Goal: Browse casually: Explore the website without a specific task or goal

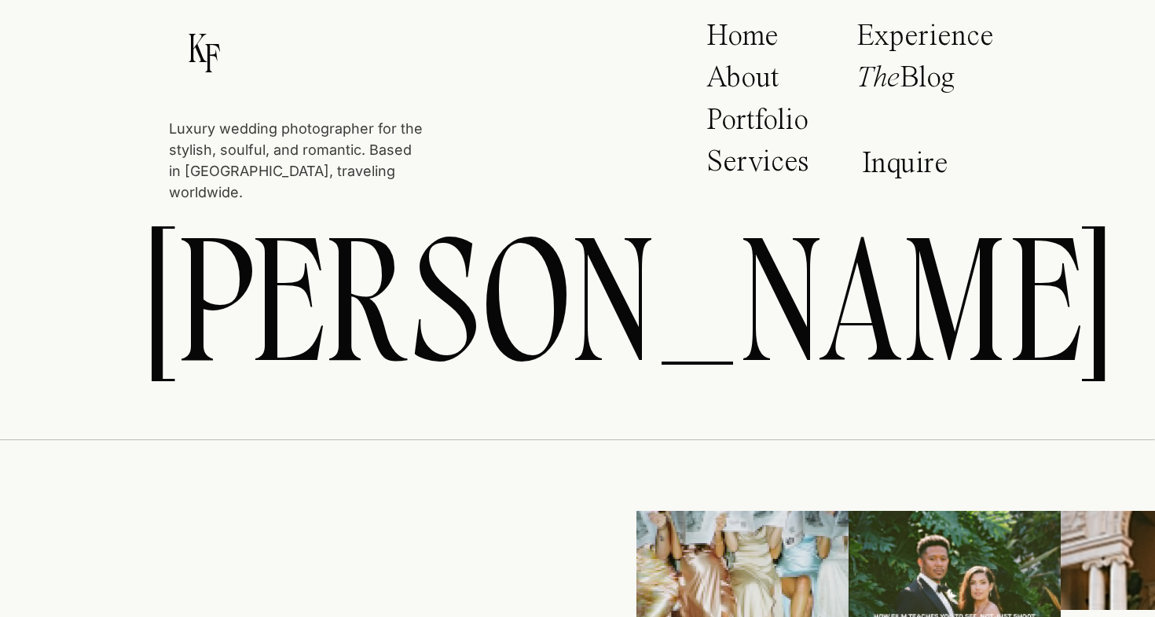
scroll to position [8313, 0]
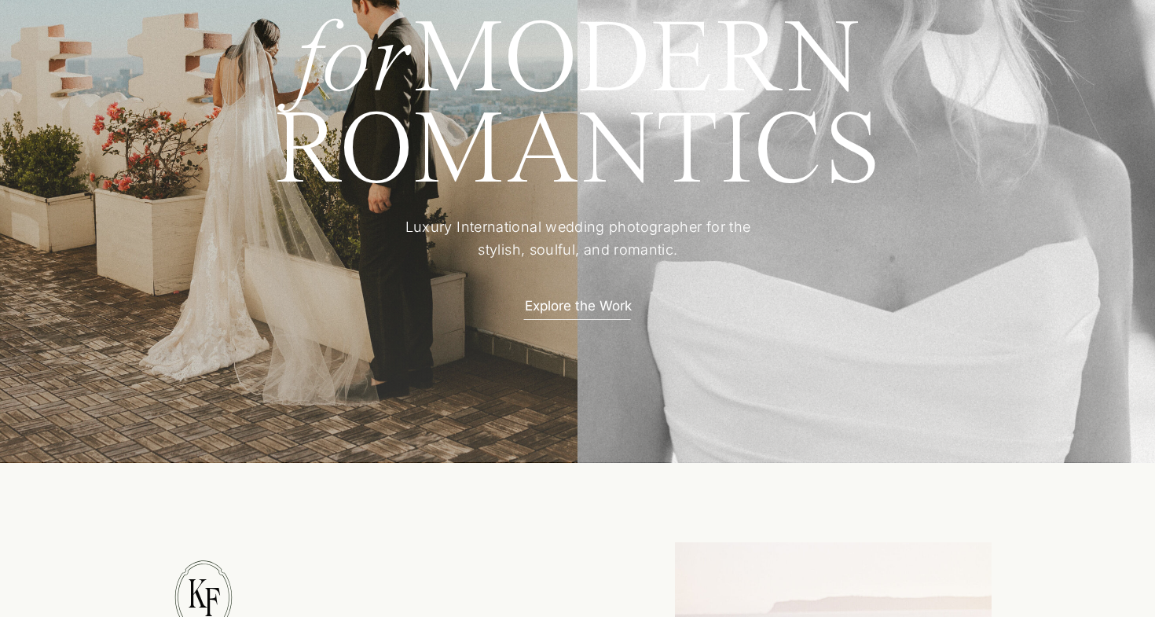
scroll to position [0, 0]
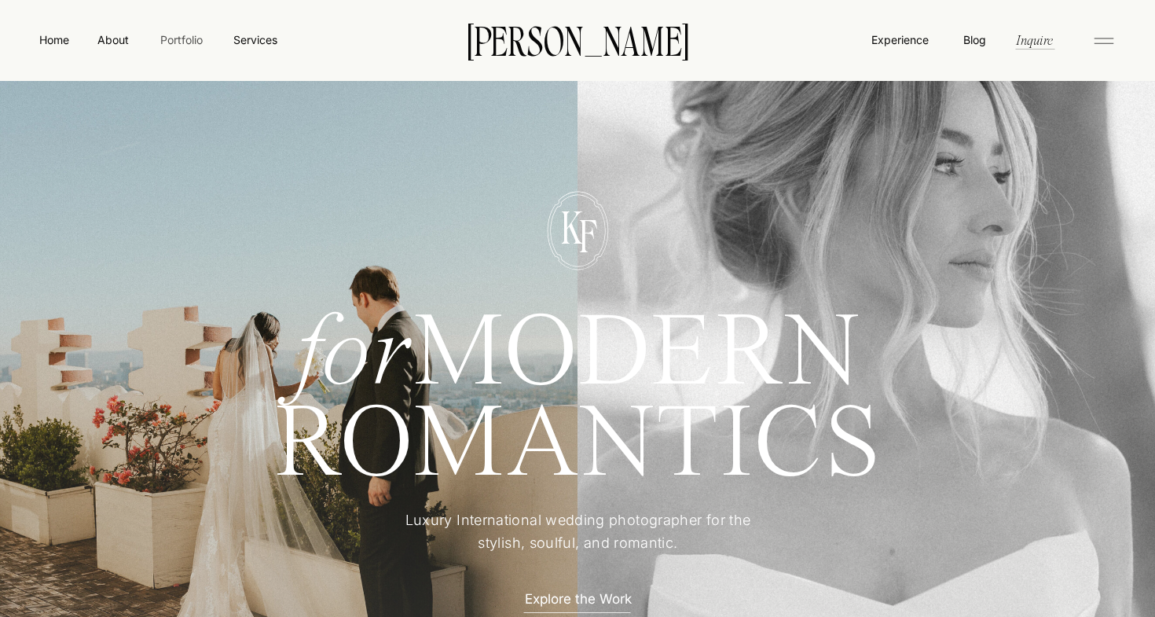
click at [175, 42] on nav "Portfolio" at bounding box center [181, 39] width 56 height 17
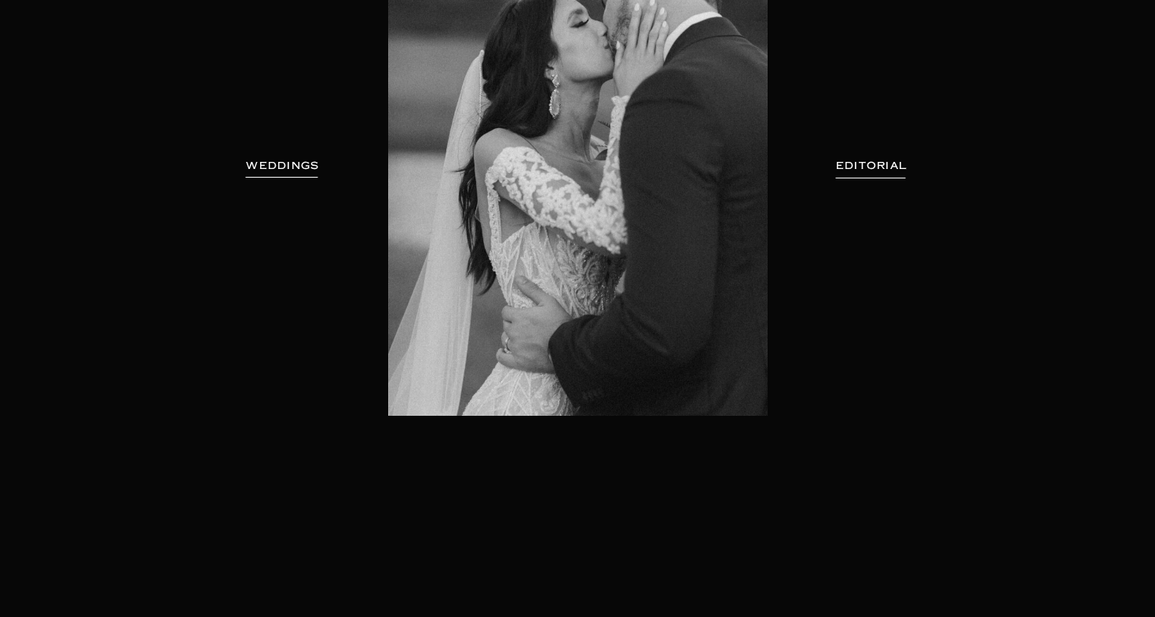
scroll to position [279, 0]
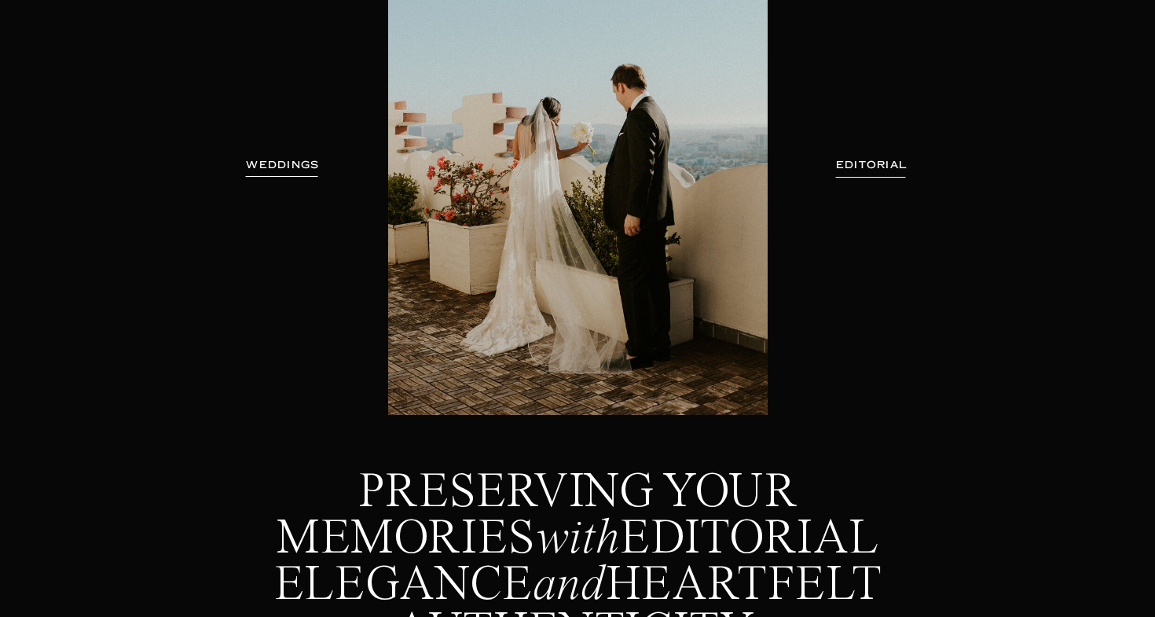
click at [281, 160] on h3 "WEDDINGS" at bounding box center [282, 165] width 99 height 16
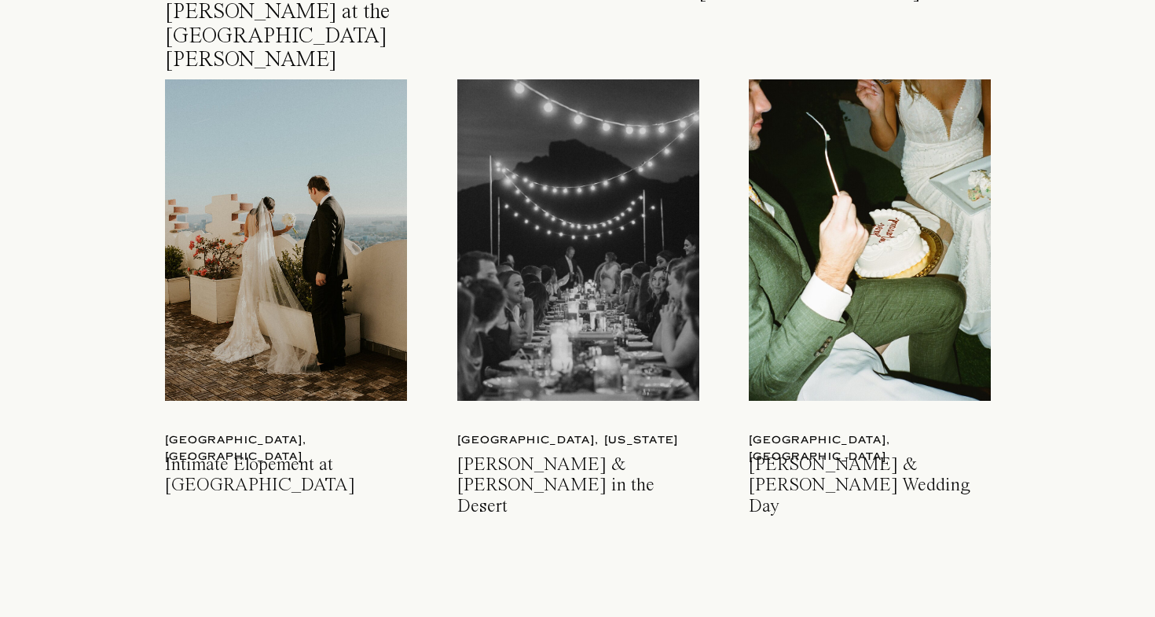
scroll to position [2320, 0]
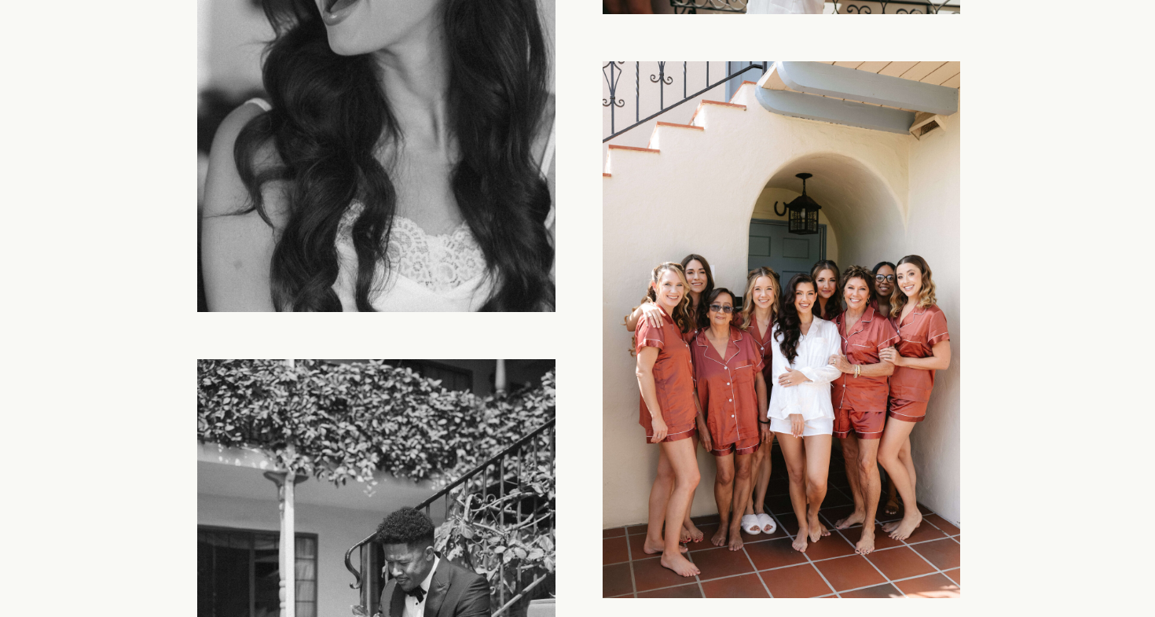
scroll to position [2473, 0]
